Goal: Task Accomplishment & Management: Manage account settings

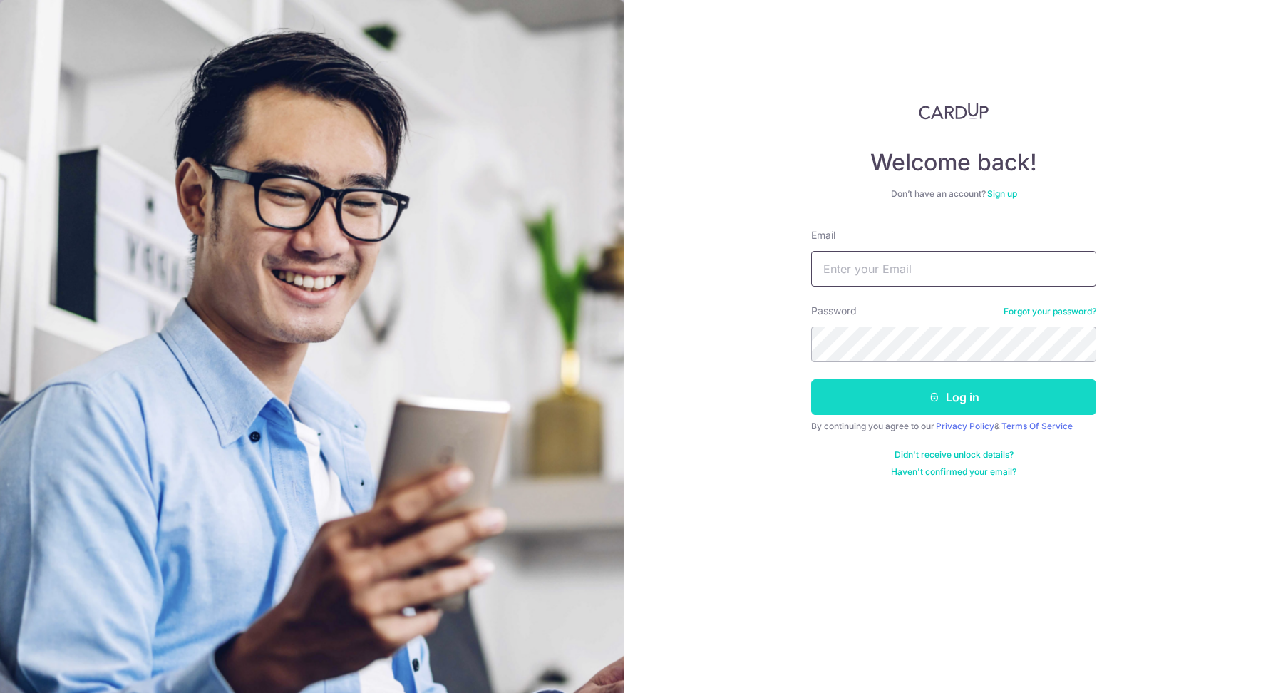
type input "[EMAIL_ADDRESS][DOMAIN_NAME]"
click at [939, 388] on button "Log in" at bounding box center [953, 397] width 285 height 36
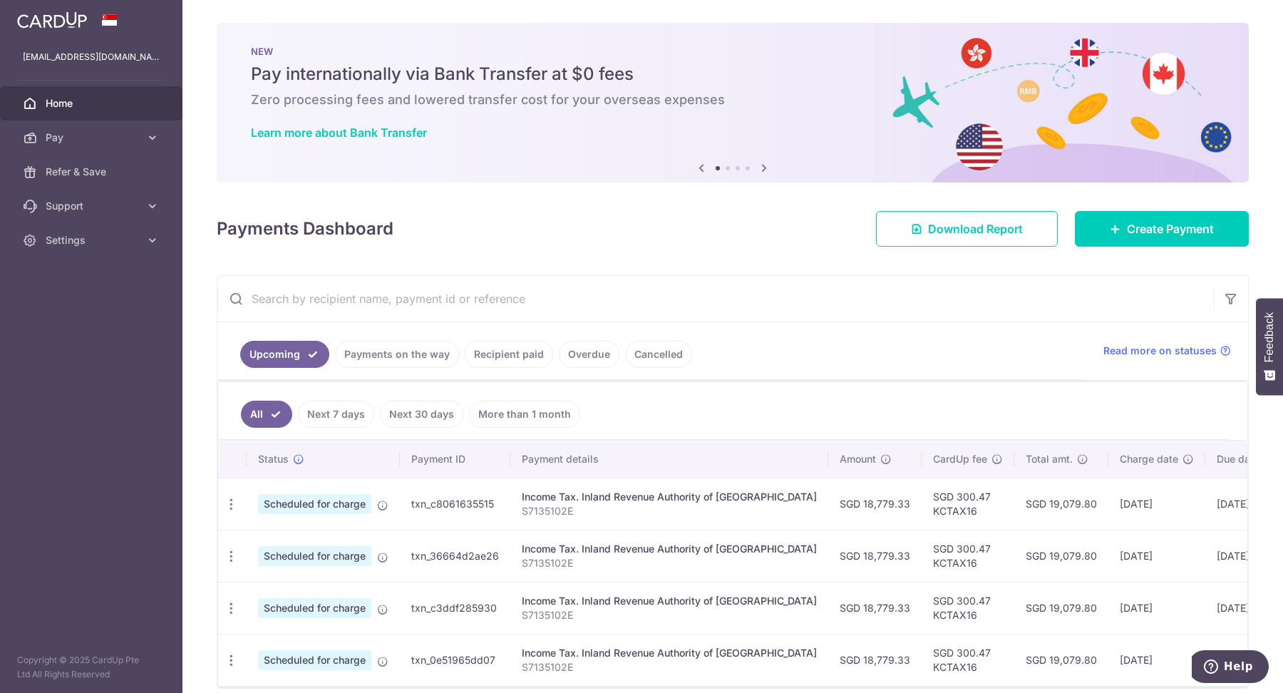
scroll to position [65, 0]
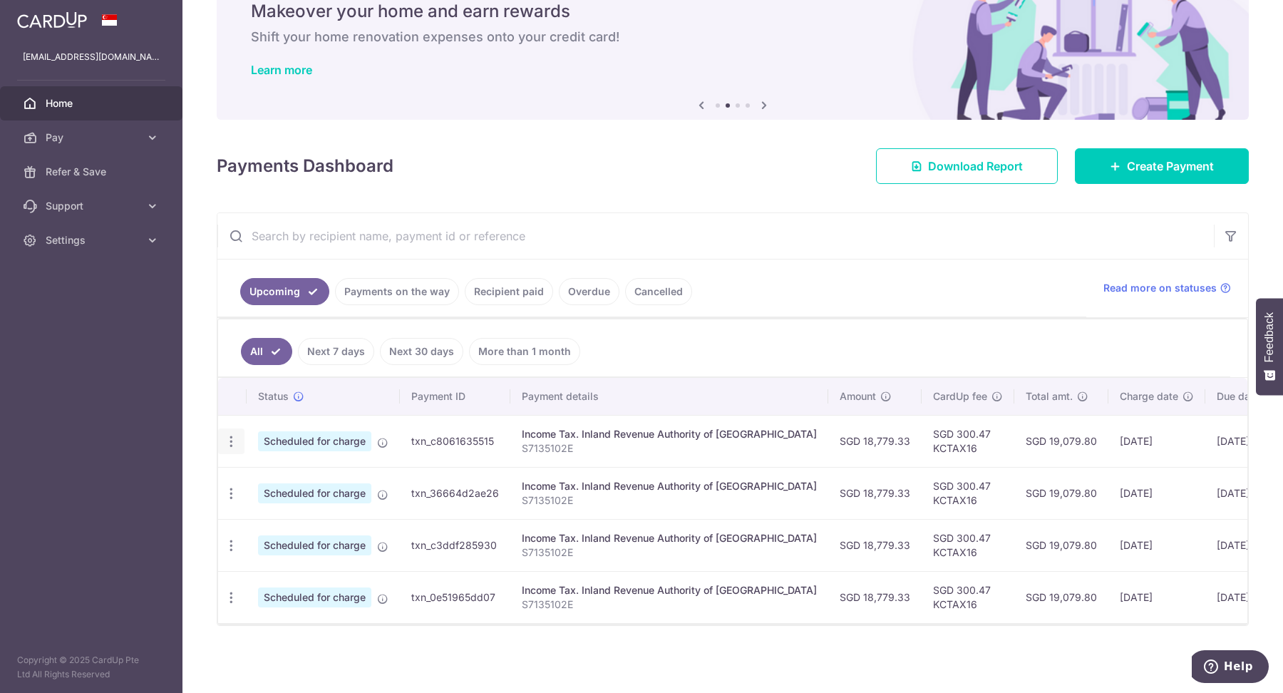
click at [234, 437] on icon "button" at bounding box center [231, 441] width 15 height 15
click at [287, 514] on span "Cancel payment" at bounding box center [307, 515] width 96 height 17
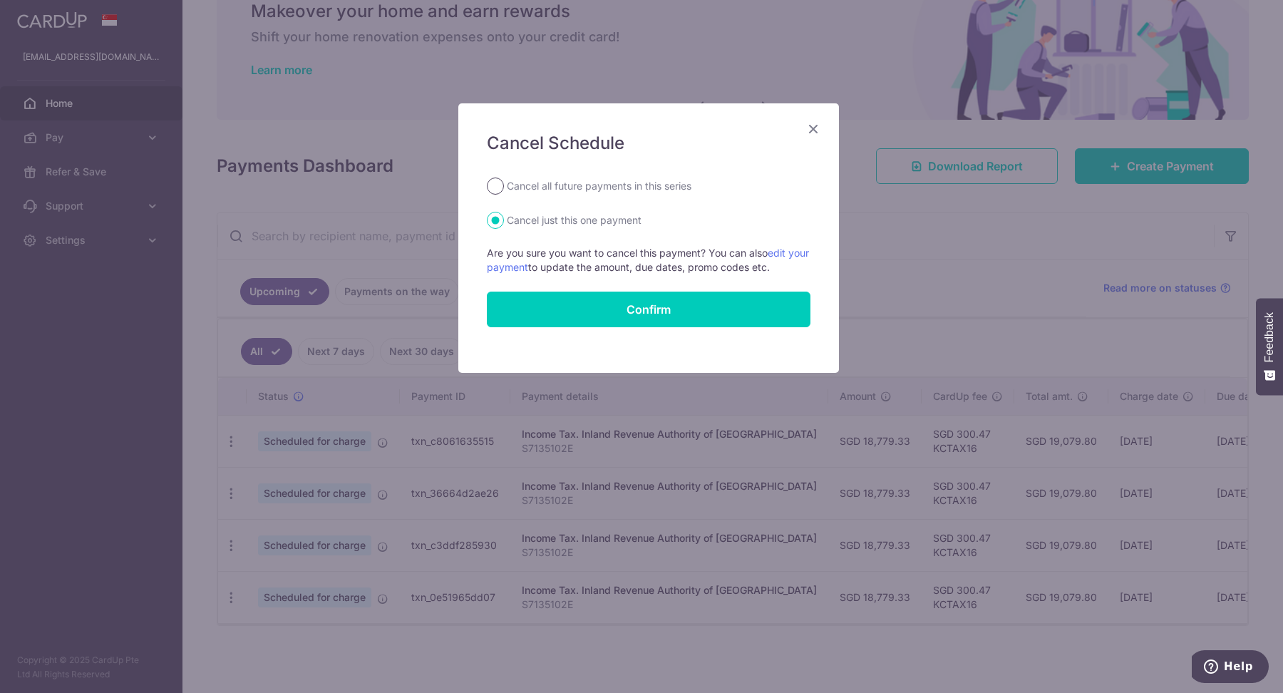
click at [495, 191] on input "Cancel all future payments in this series" at bounding box center [495, 185] width 17 height 17
radio input "true"
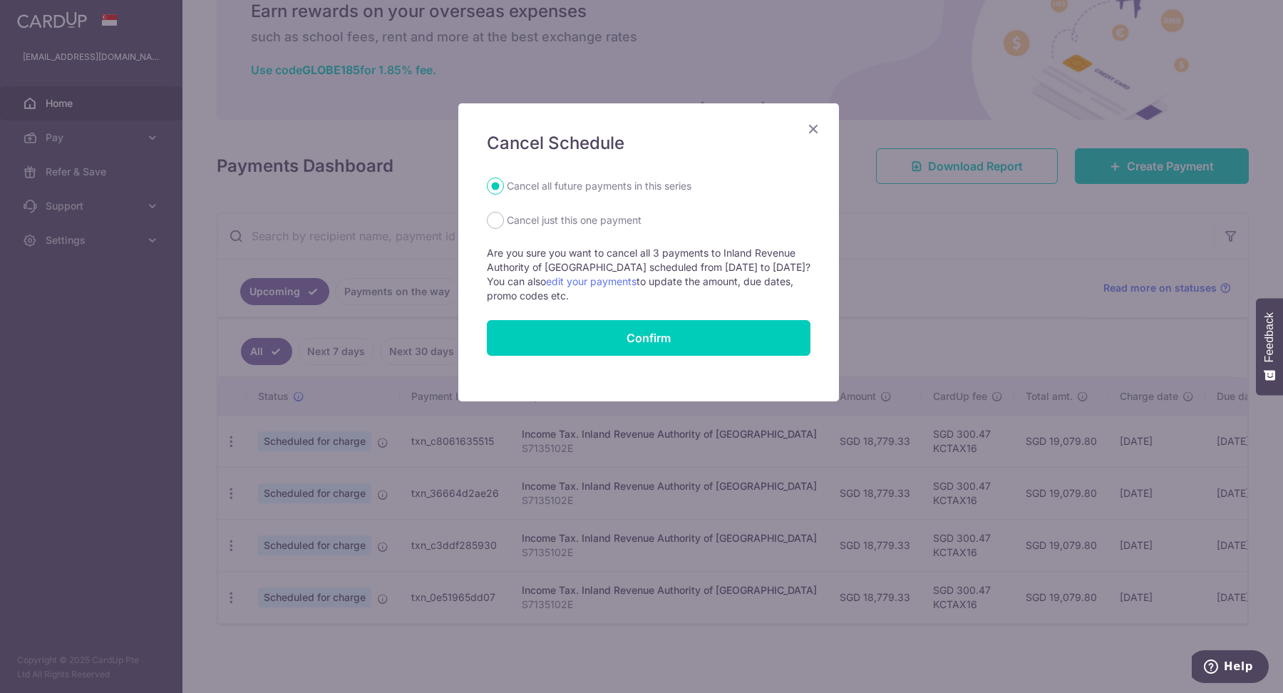
click at [808, 125] on icon "Close" at bounding box center [813, 129] width 17 height 18
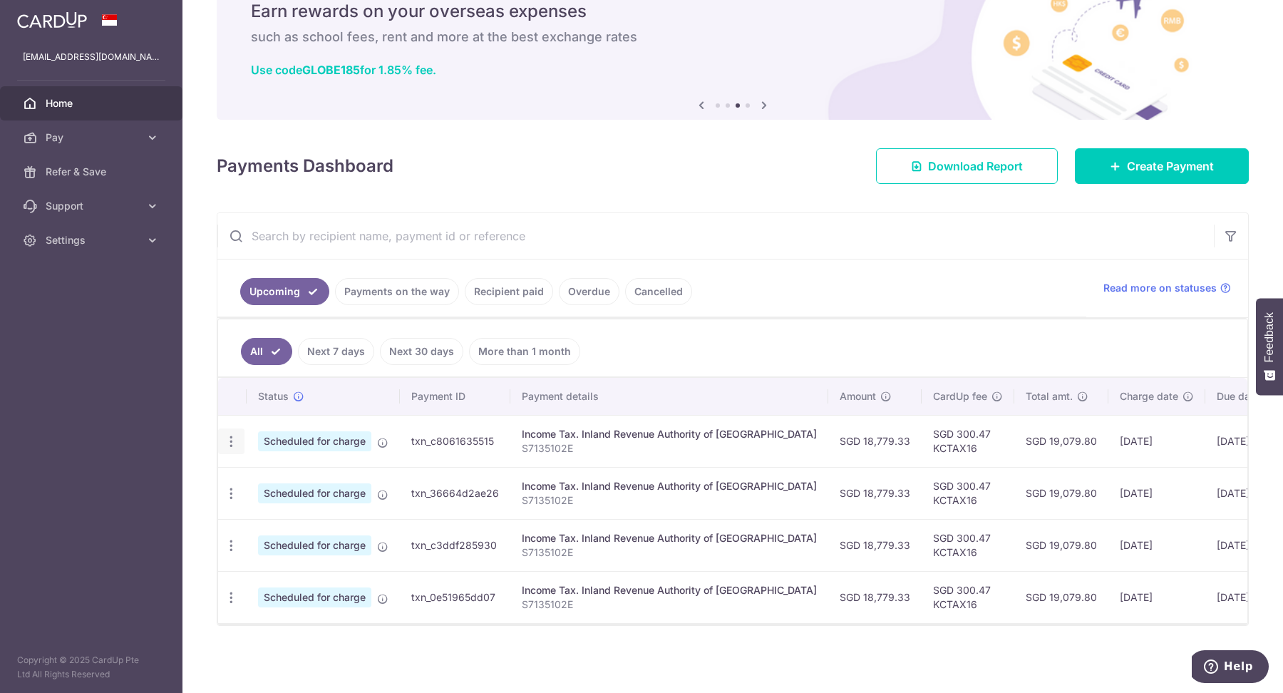
click at [236, 434] on icon "button" at bounding box center [231, 441] width 15 height 15
click at [299, 508] on span "Cancel payment" at bounding box center [307, 515] width 96 height 17
radio input "true"
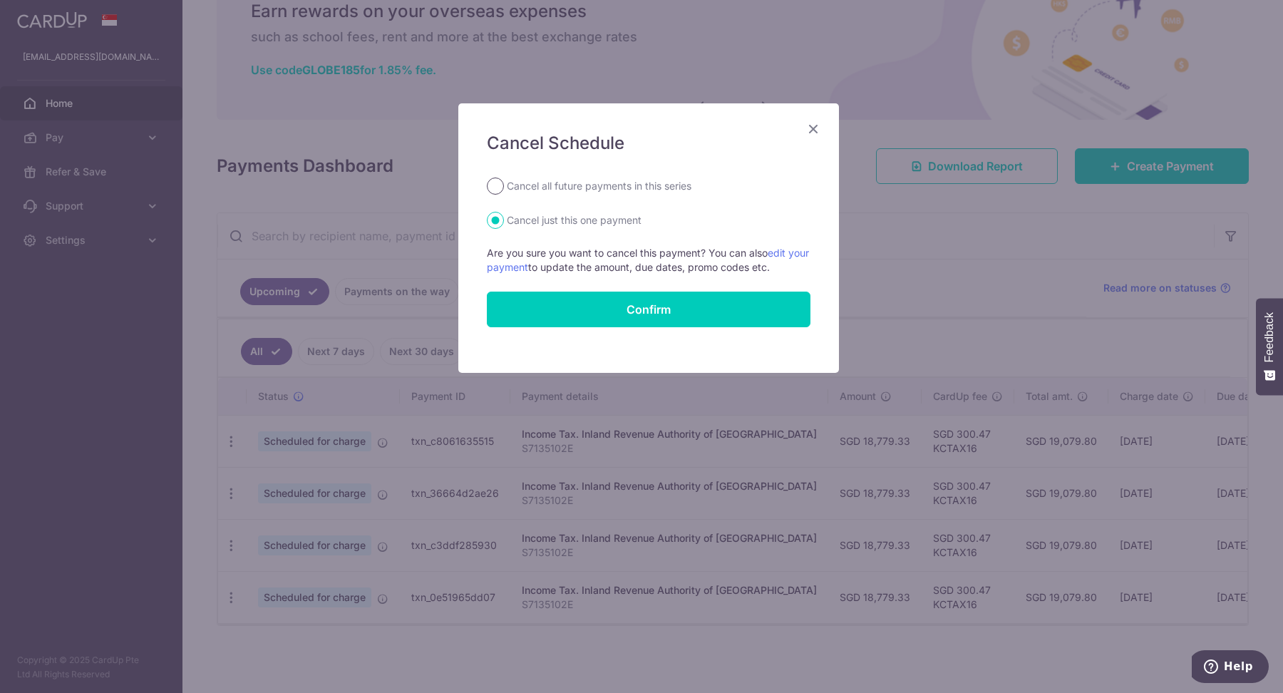
click at [497, 185] on input "Cancel all future payments in this series" at bounding box center [495, 185] width 17 height 17
radio input "true"
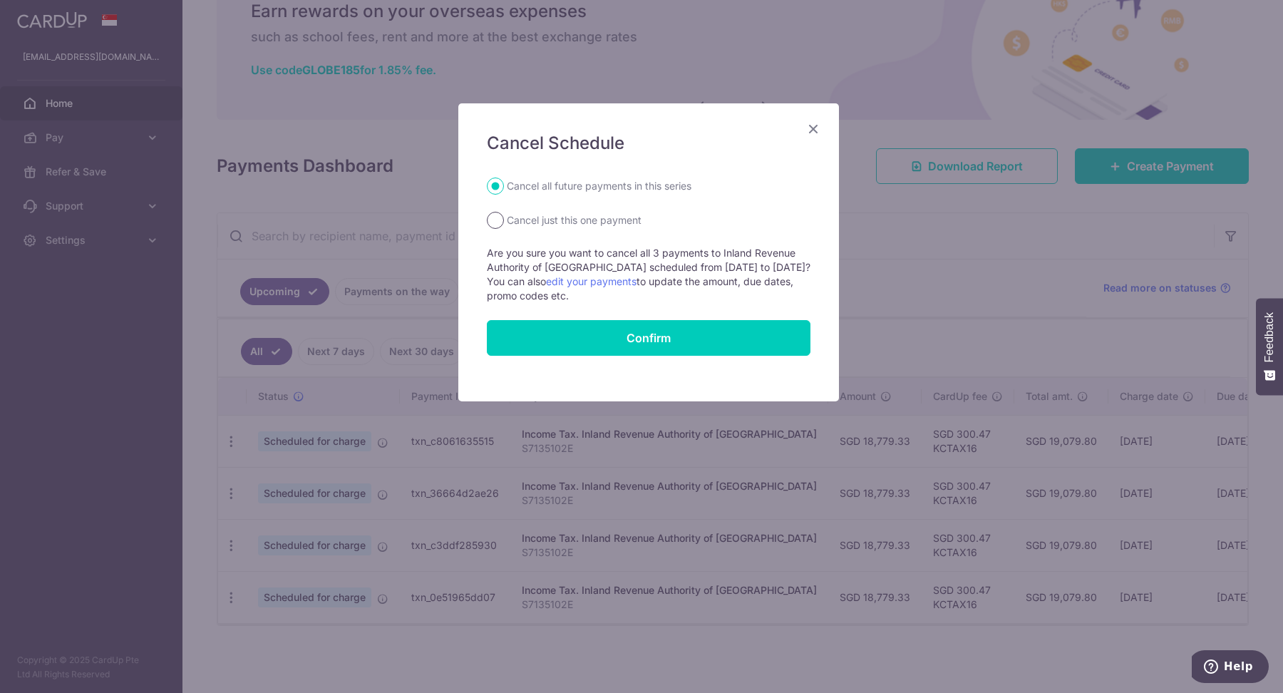
click at [495, 217] on input "Cancel just this one payment" at bounding box center [495, 220] width 17 height 17
radio input "true"
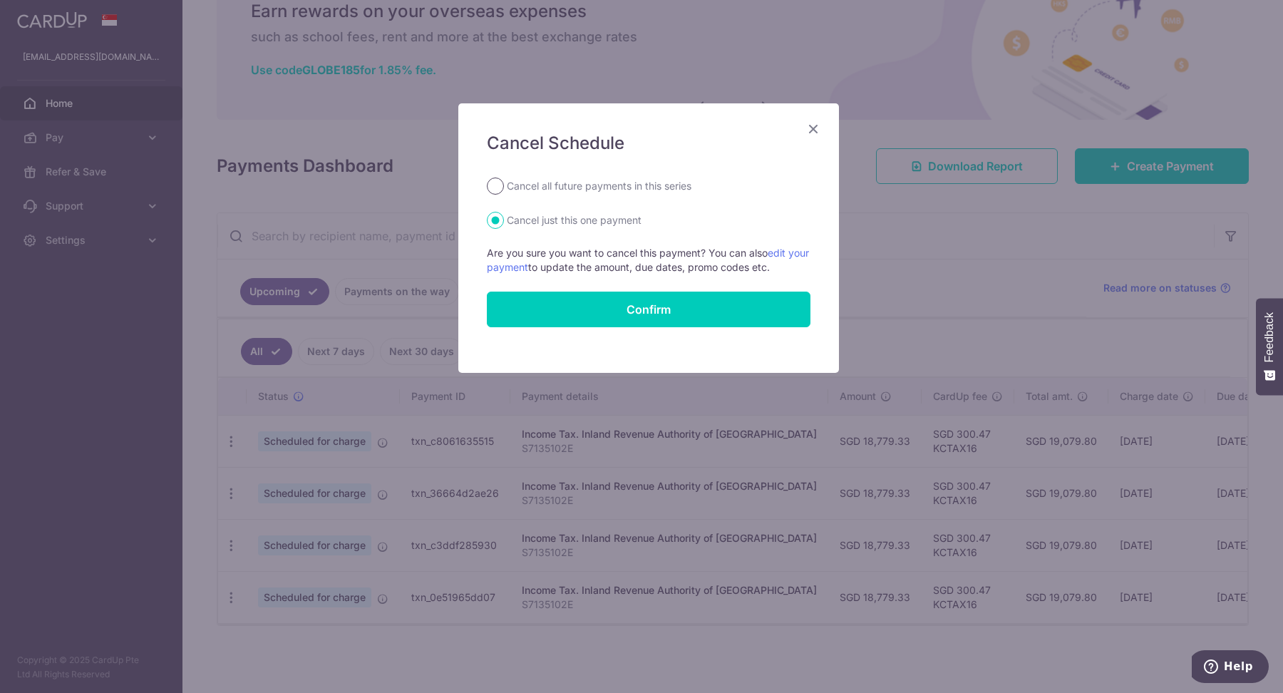
click at [498, 190] on input "Cancel all future payments in this series" at bounding box center [495, 185] width 17 height 17
radio input "true"
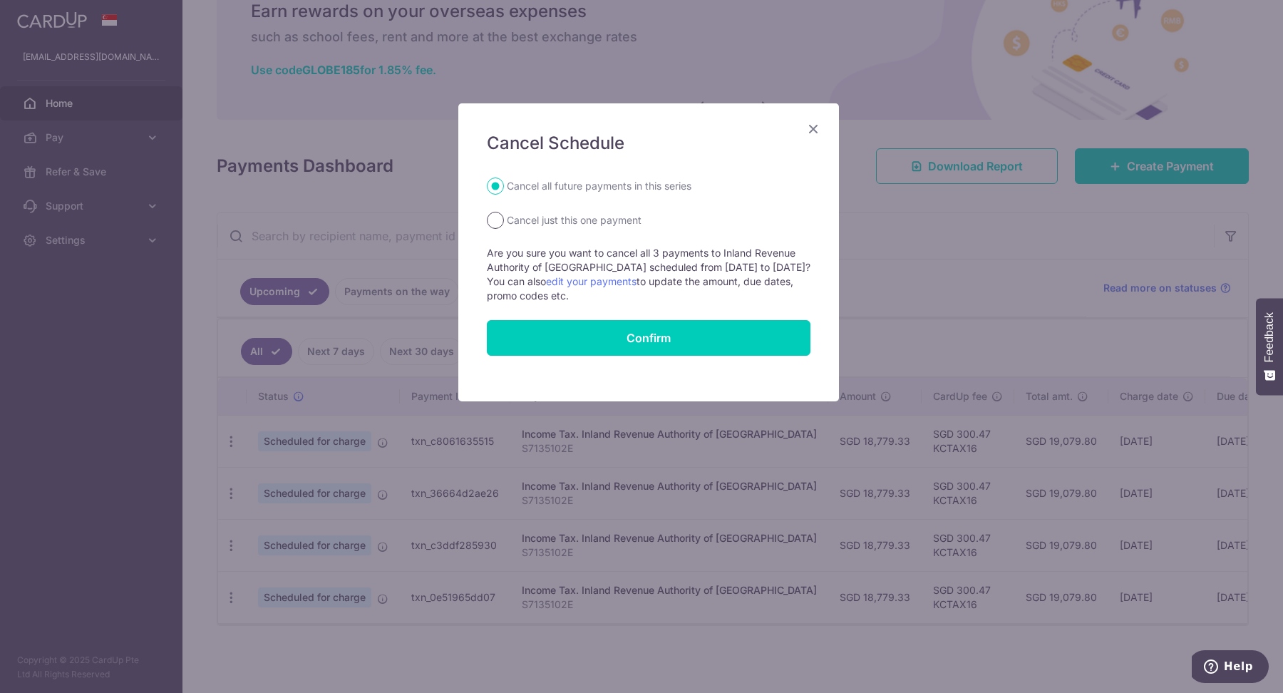
click at [500, 217] on input "Cancel just this one payment" at bounding box center [495, 220] width 17 height 17
radio input "true"
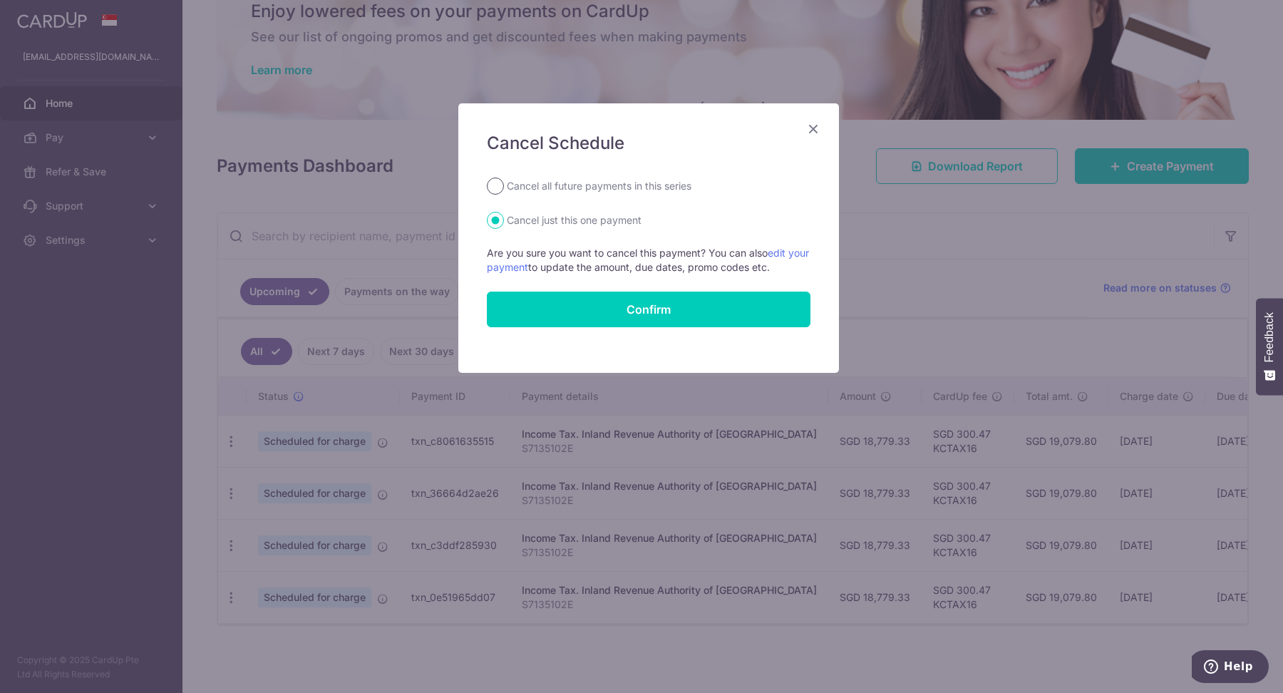
click at [500, 182] on input "Cancel all future payments in this series" at bounding box center [495, 185] width 17 height 17
radio input "true"
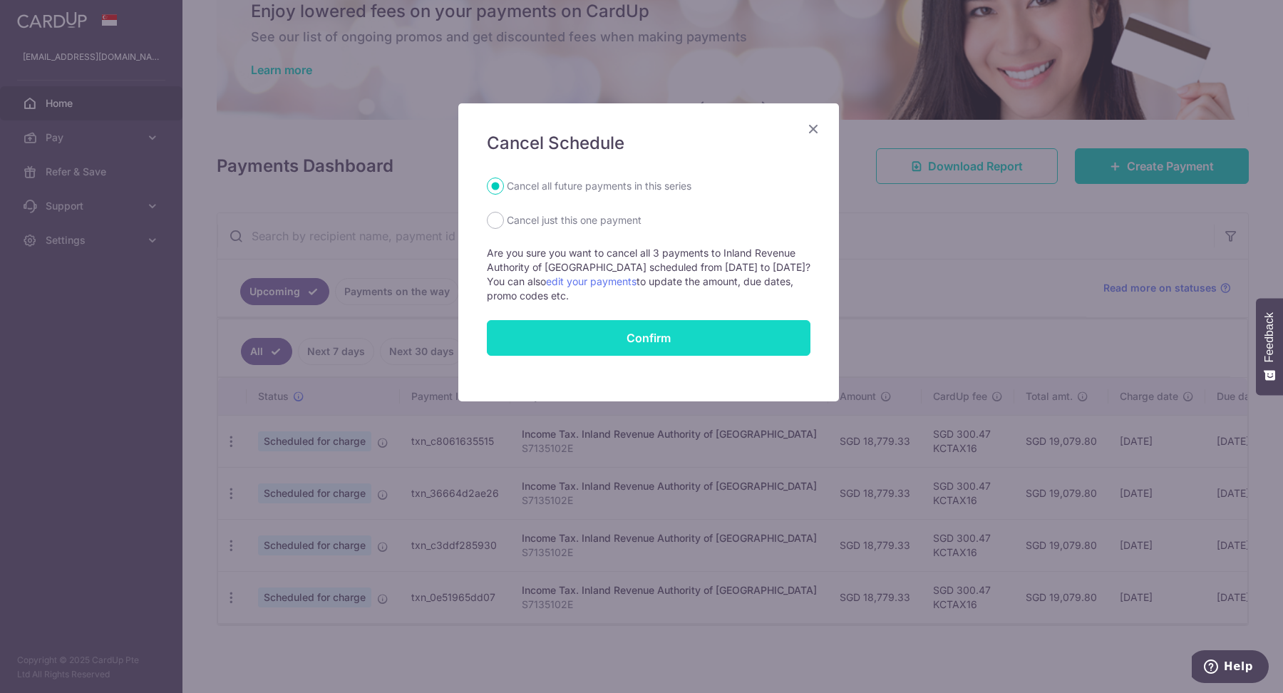
click at [646, 332] on button "Confirm" at bounding box center [649, 338] width 324 height 36
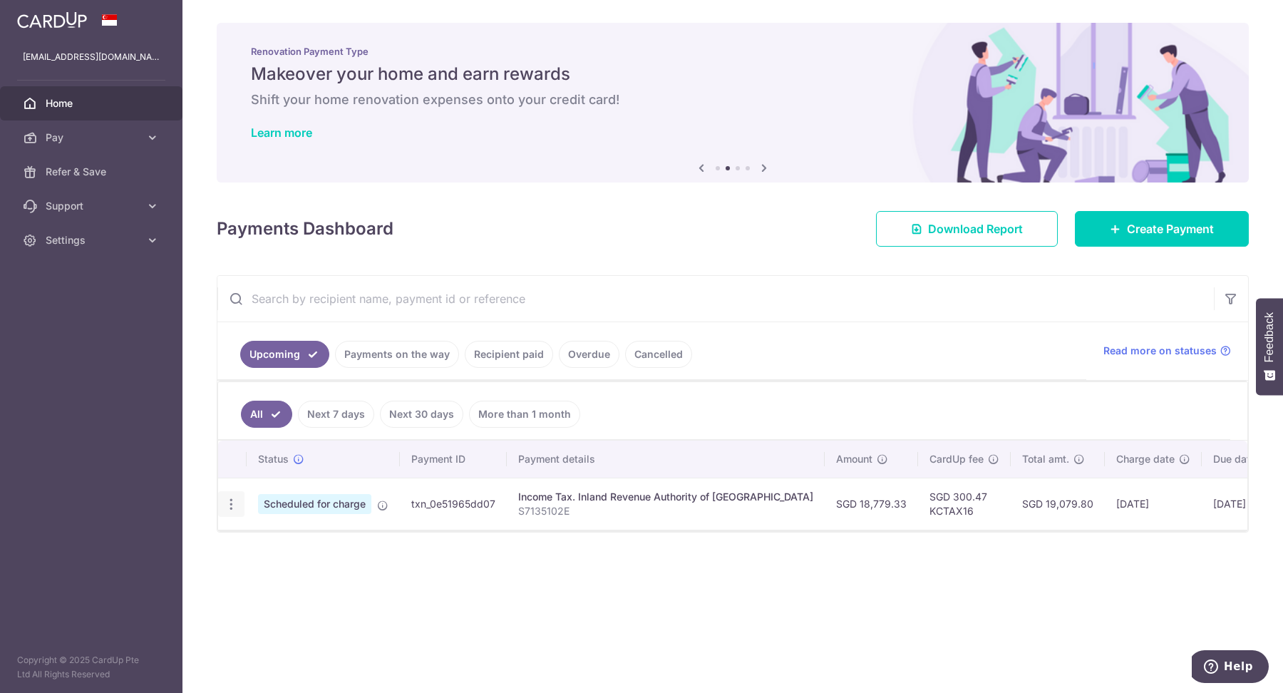
click at [227, 501] on icon "button" at bounding box center [231, 504] width 15 height 15
click at [316, 577] on span "Cancel payment" at bounding box center [307, 577] width 96 height 17
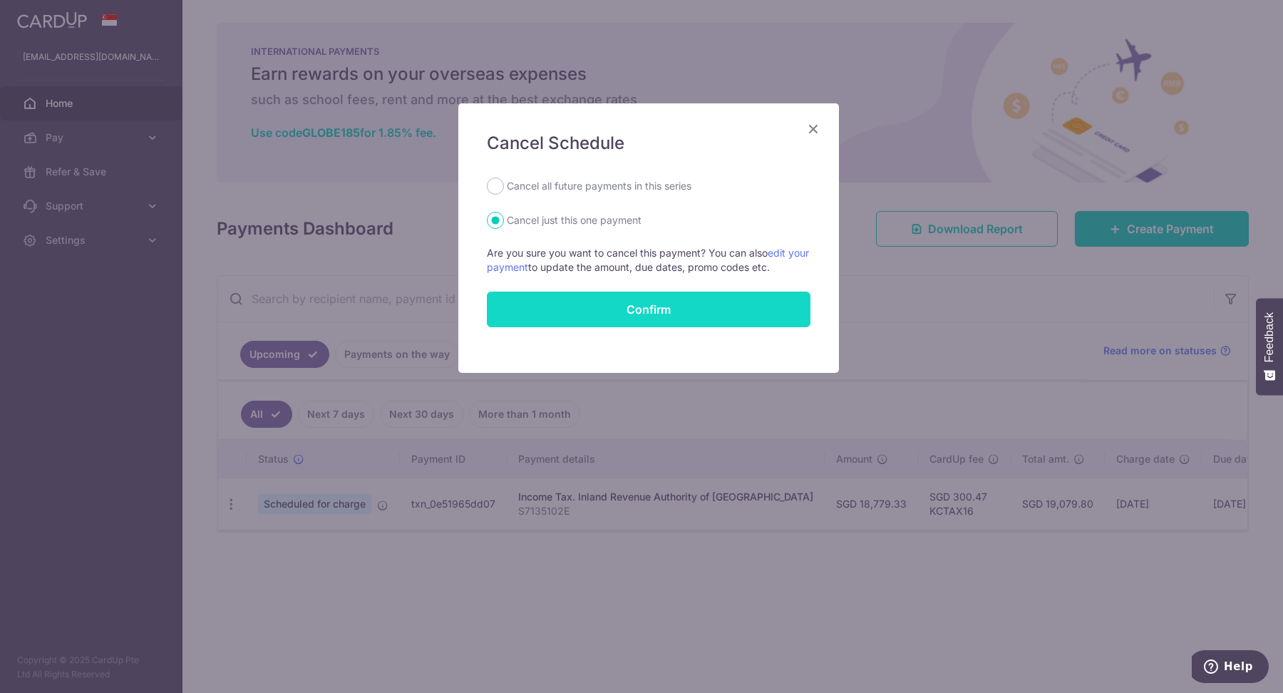
click at [661, 311] on button "Confirm" at bounding box center [649, 310] width 324 height 36
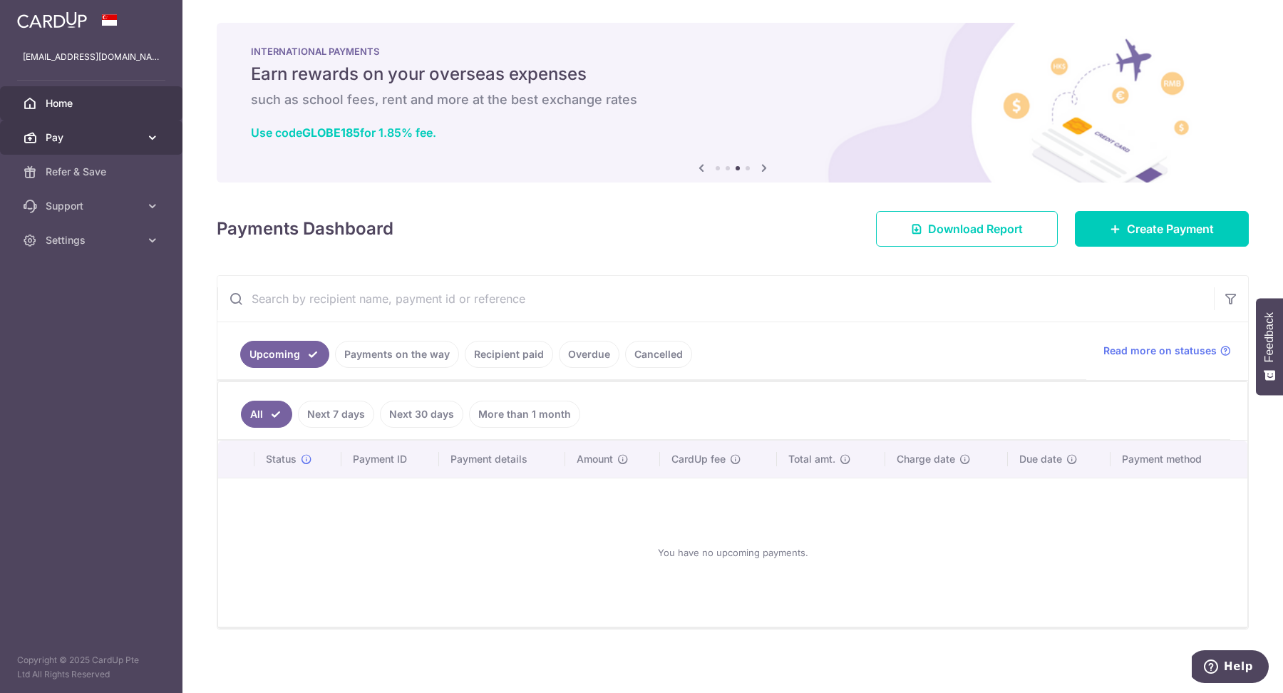
click at [157, 135] on icon at bounding box center [152, 137] width 14 height 14
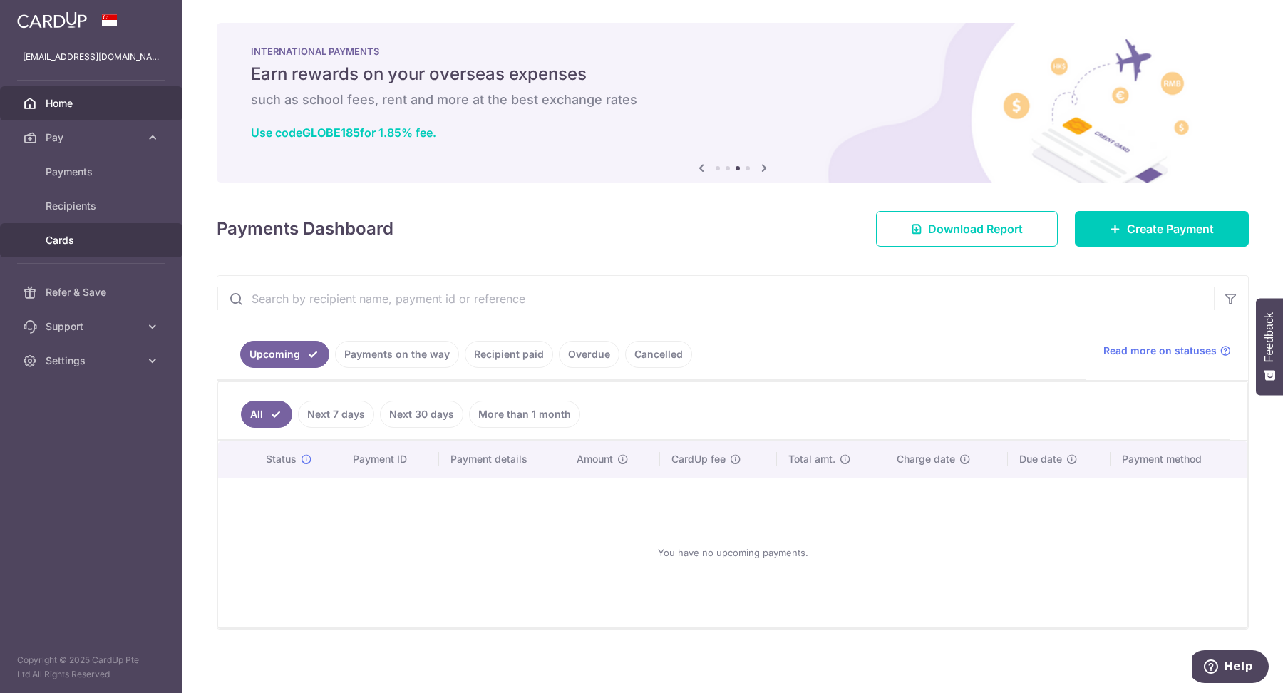
click at [104, 237] on span "Cards" at bounding box center [93, 240] width 94 height 14
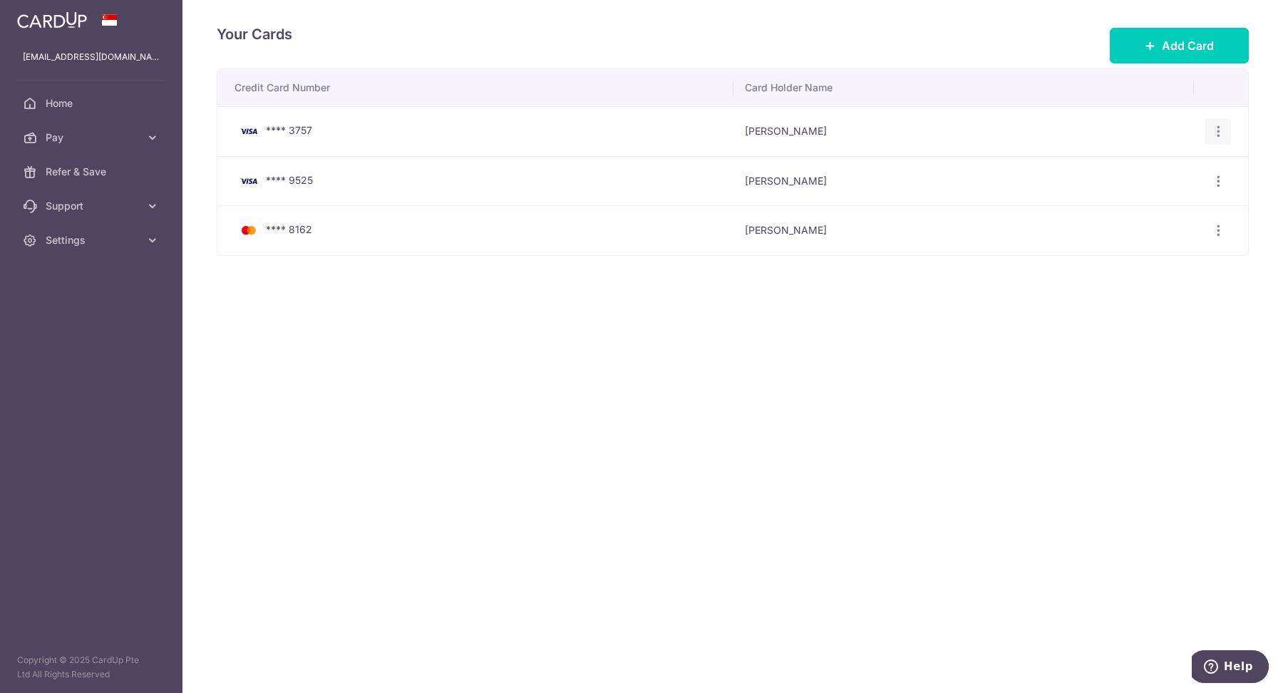
click at [1216, 130] on icon "button" at bounding box center [1218, 131] width 15 height 15
click at [1143, 204] on span "Delete" at bounding box center [1170, 205] width 97 height 17
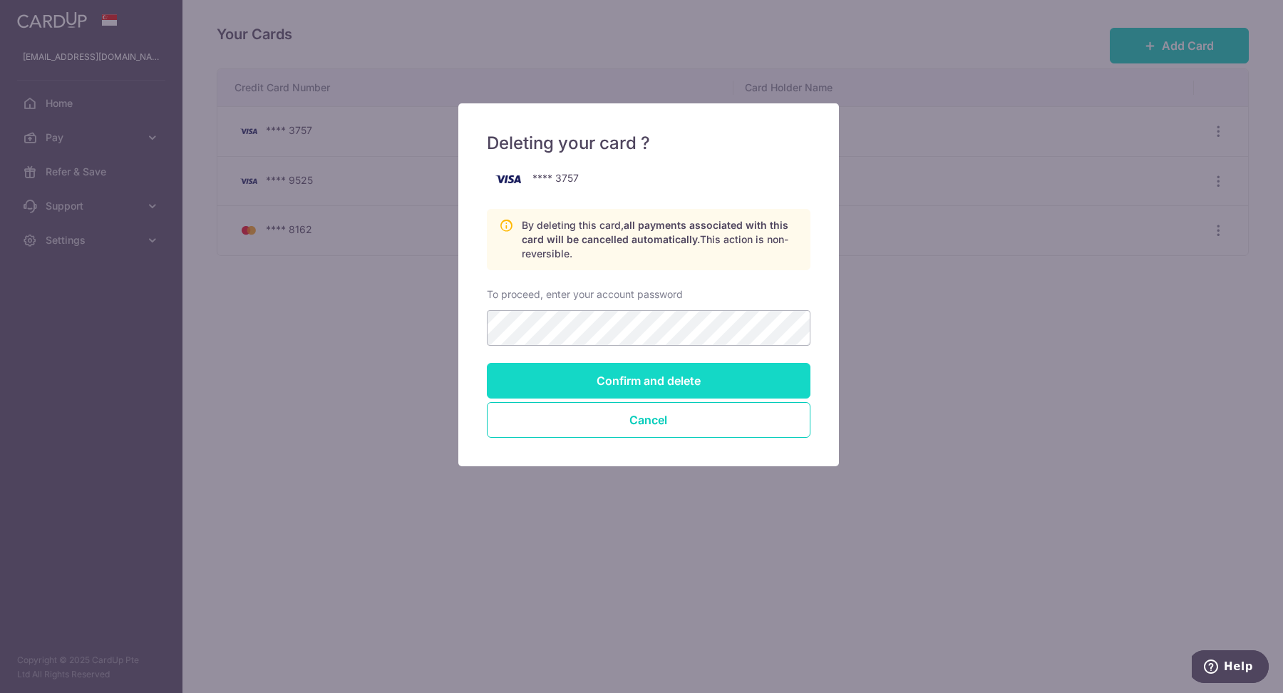
click at [641, 372] on input "Confirm and delete" at bounding box center [649, 381] width 324 height 36
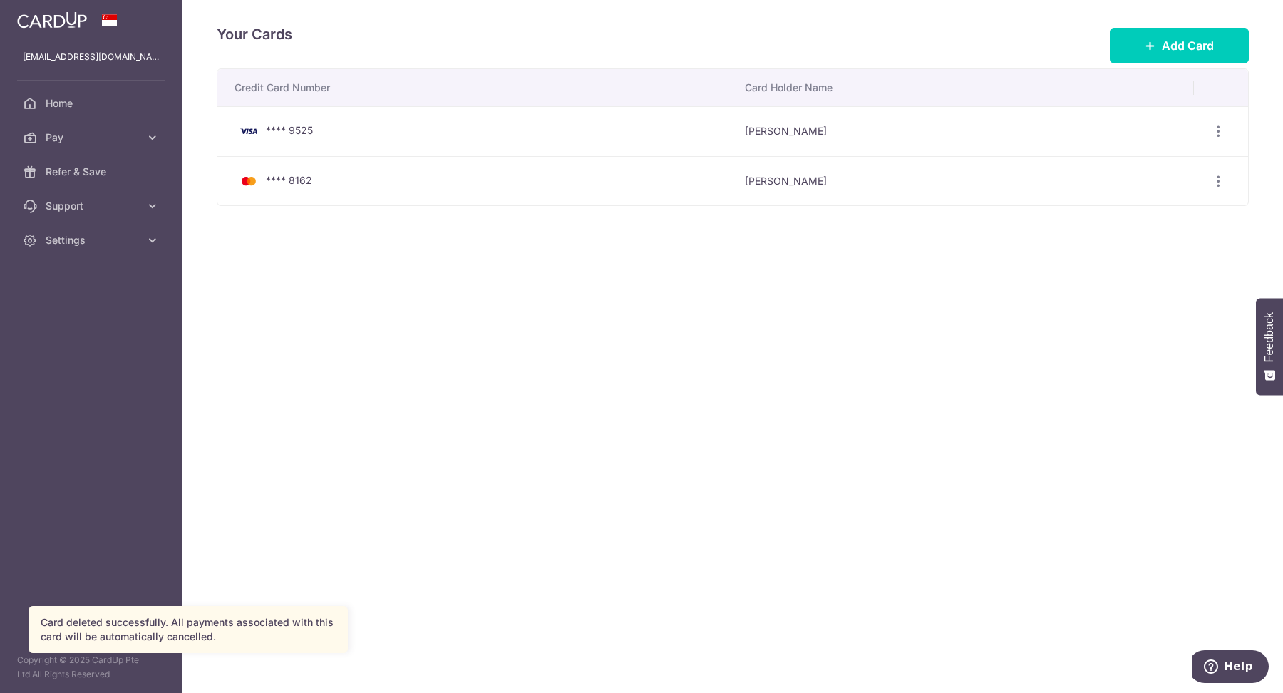
click at [1221, 115] on td "View/Edit [GEOGRAPHIC_DATA]" at bounding box center [1221, 131] width 55 height 50
click at [1221, 125] on icon "button" at bounding box center [1218, 131] width 15 height 15
click at [1141, 205] on span "Delete" at bounding box center [1170, 205] width 97 height 17
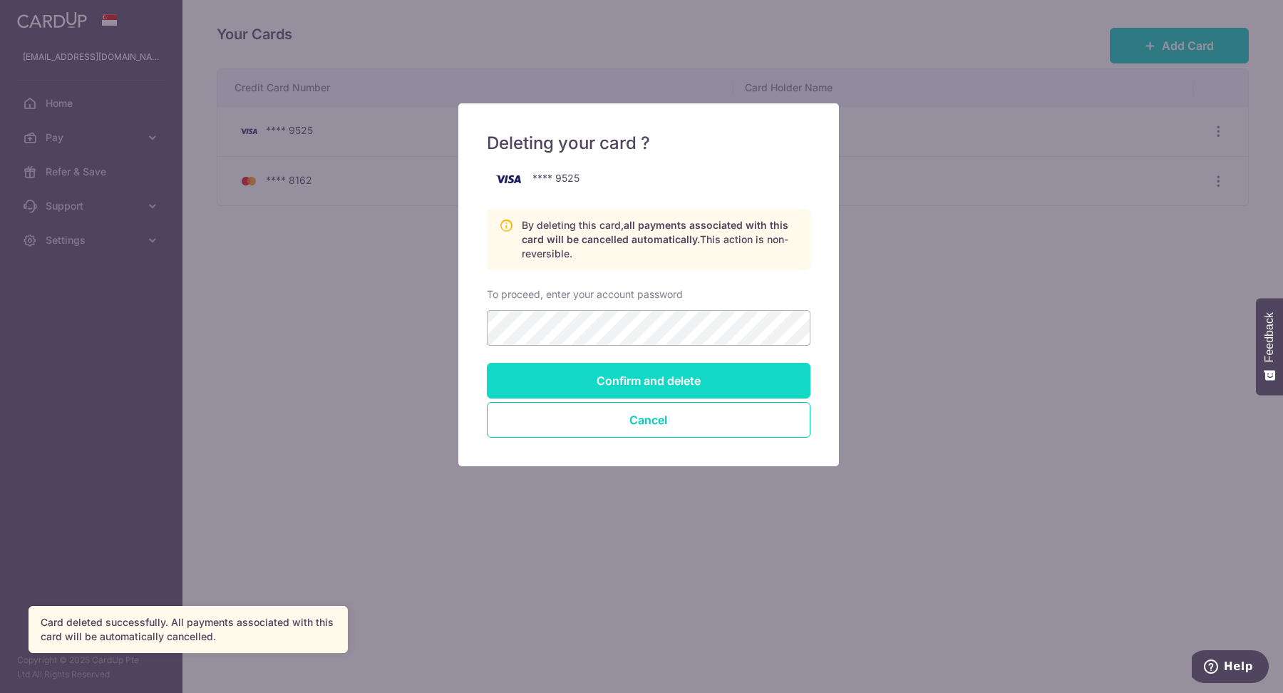
click at [641, 376] on input "Confirm and delete" at bounding box center [649, 381] width 324 height 36
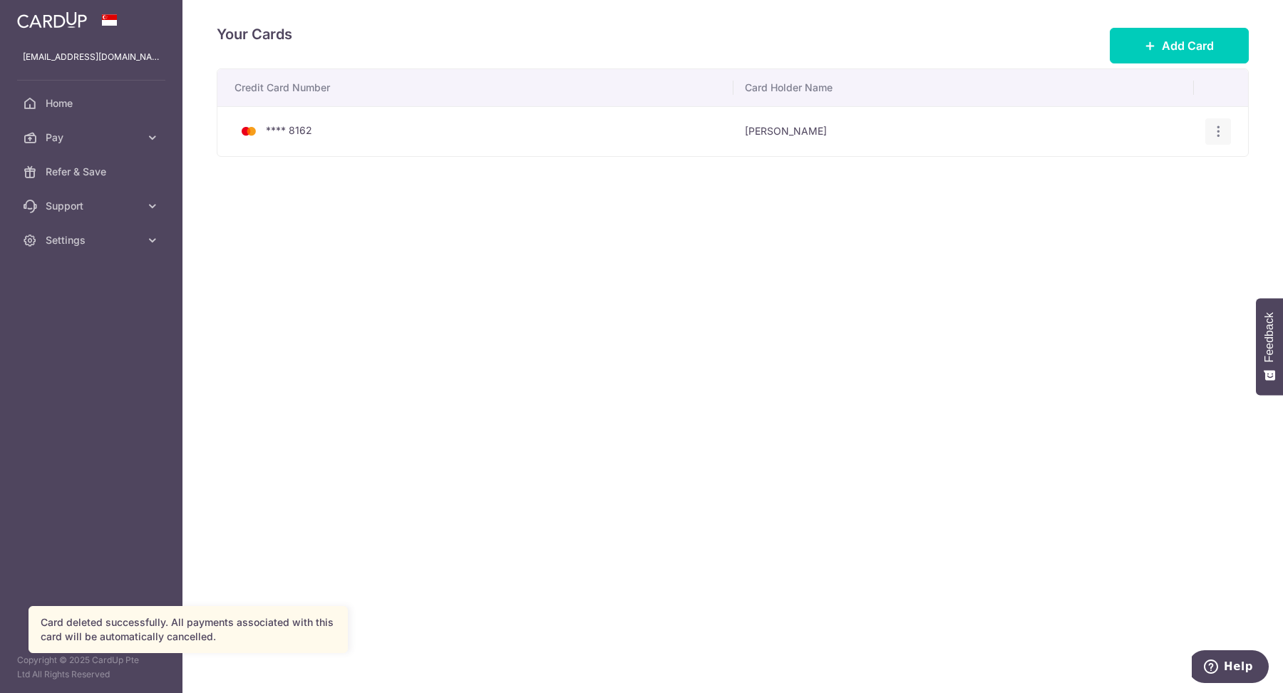
click at [1221, 125] on icon "button" at bounding box center [1218, 131] width 15 height 15
click at [1146, 211] on span "Delete" at bounding box center [1170, 205] width 97 height 17
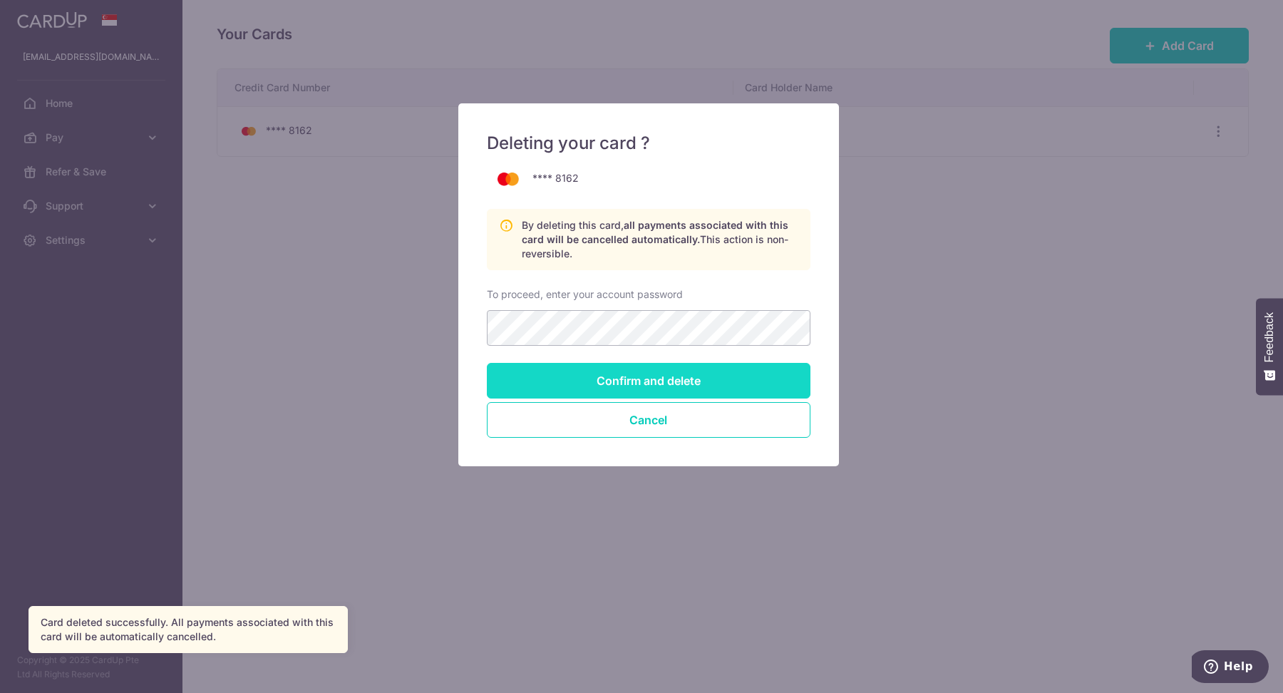
click at [635, 388] on input "Confirm and delete" at bounding box center [649, 381] width 324 height 36
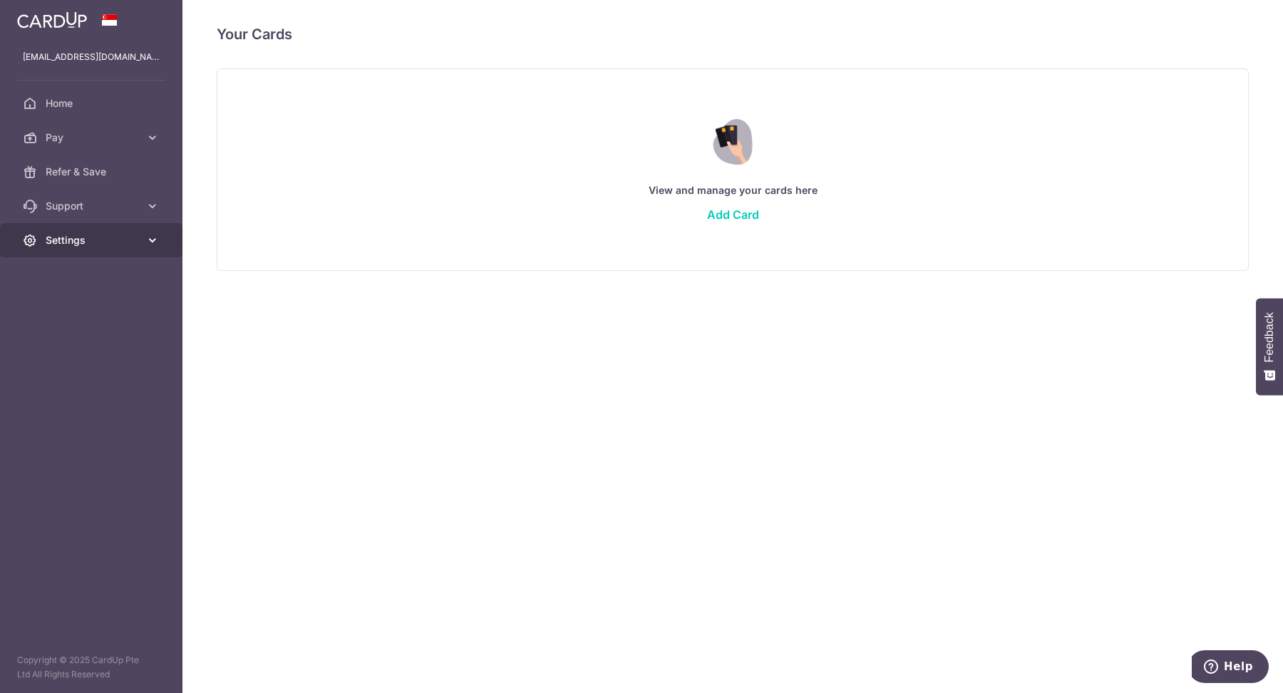
click at [61, 239] on span "Settings" at bounding box center [93, 240] width 94 height 14
click at [64, 300] on link "Logout" at bounding box center [91, 309] width 182 height 34
